Goal: Book appointment/travel/reservation

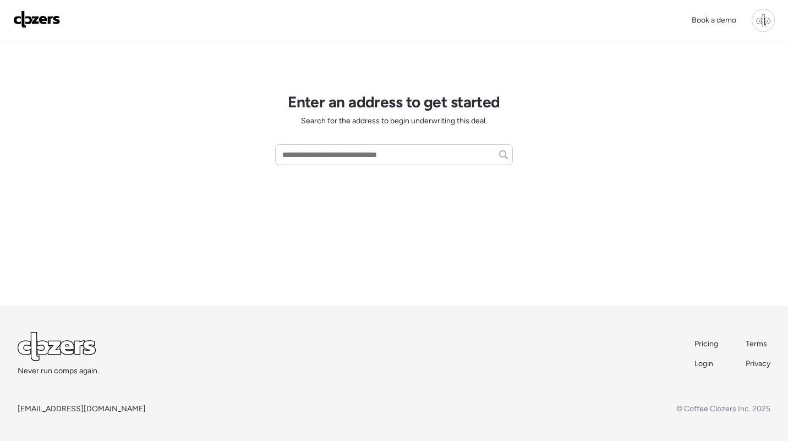
scroll to position [89, 0]
click at [705, 347] on span "Pricing" at bounding box center [706, 343] width 24 height 9
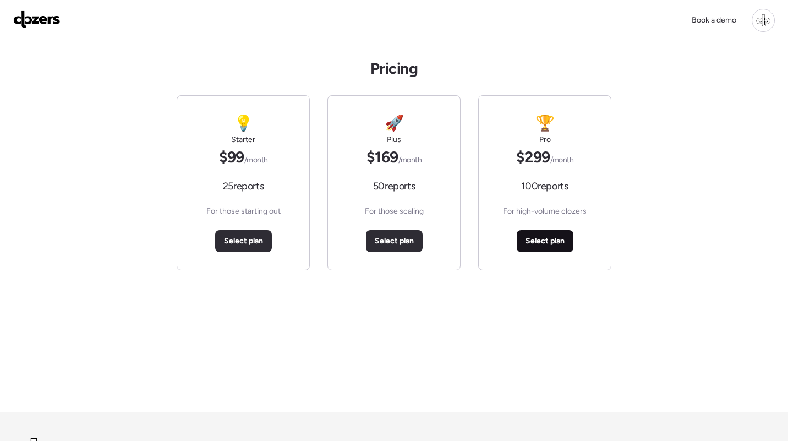
click at [541, 240] on span "Select plan" at bounding box center [544, 240] width 39 height 11
click at [395, 244] on span "Select plan" at bounding box center [394, 240] width 39 height 11
click at [232, 237] on span "Select plan" at bounding box center [243, 240] width 39 height 11
click at [551, 242] on span "Select plan" at bounding box center [544, 240] width 39 height 11
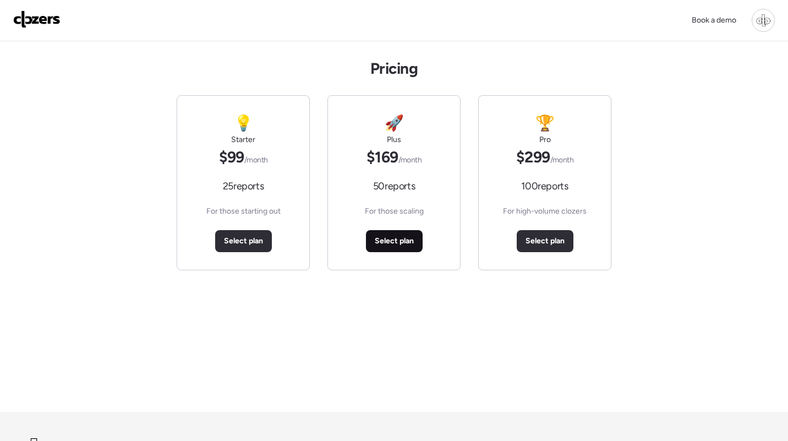
click at [407, 242] on span "Select plan" at bounding box center [394, 240] width 39 height 11
click at [247, 240] on span "Select plan" at bounding box center [243, 240] width 39 height 11
click at [547, 238] on span "Book demo" at bounding box center [545, 240] width 40 height 11
click at [555, 243] on span "Book demo" at bounding box center [545, 240] width 40 height 11
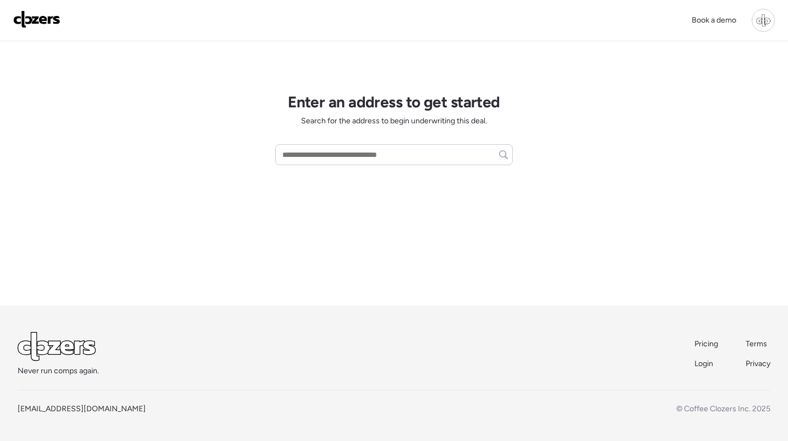
scroll to position [89, 0]
click at [705, 344] on span "Pricing" at bounding box center [706, 343] width 24 height 9
click at [709, 346] on span "Pricing" at bounding box center [706, 343] width 24 height 9
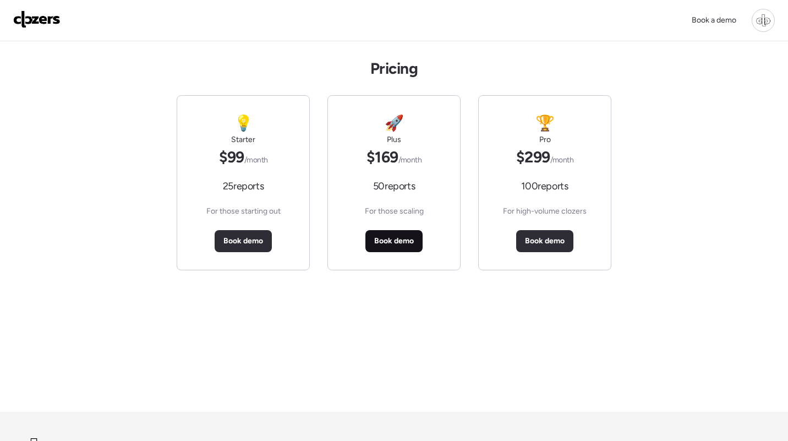
click at [375, 237] on span "Book demo" at bounding box center [394, 240] width 40 height 11
click at [457, 263] on div "🚀 Plus $169 /month 50 reports For those scaling Book demo" at bounding box center [393, 182] width 133 height 175
click at [390, 240] on span "Book demo" at bounding box center [394, 240] width 40 height 11
click at [245, 242] on span "Book demo" at bounding box center [243, 240] width 40 height 11
